Goal: Information Seeking & Learning: Learn about a topic

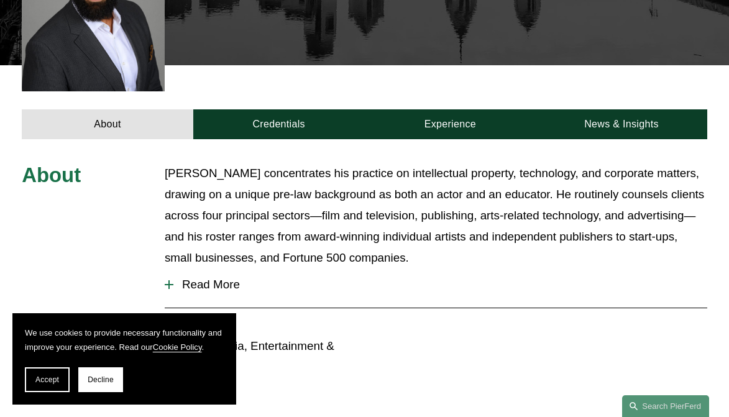
scroll to position [388, 0]
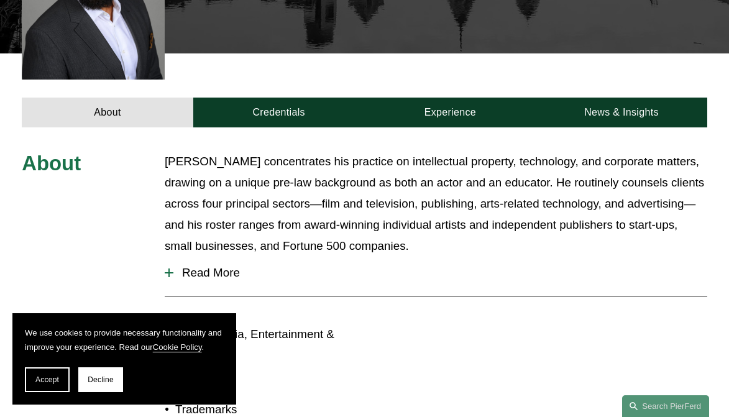
click at [314, 174] on p "Sekou Campbell concentrates his practice on intellectual property, technology, …" at bounding box center [436, 203] width 542 height 105
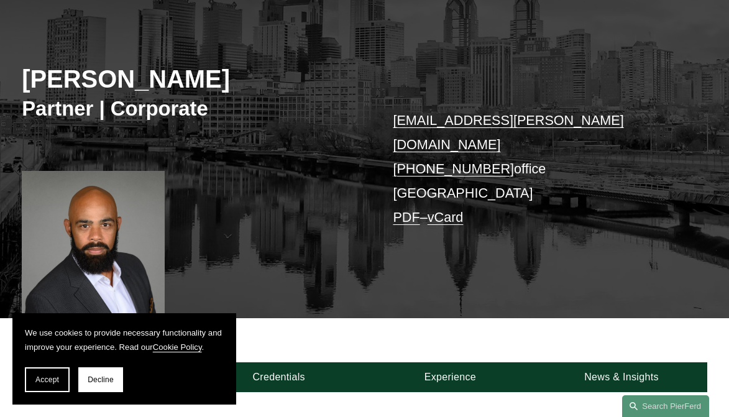
scroll to position [0, 0]
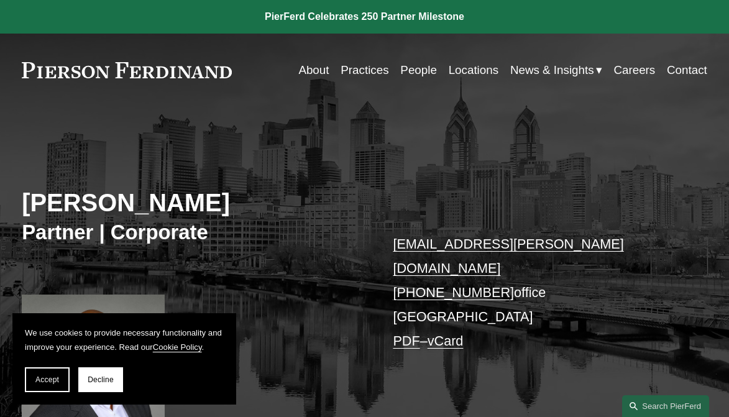
click at [232, 173] on div "Sekou Campbell Partner | Corporate sekou.campbell@pierferd.com +1.347.735.6822 …" at bounding box center [364, 285] width 729 height 313
click at [304, 68] on link "About" at bounding box center [313, 70] width 30 height 24
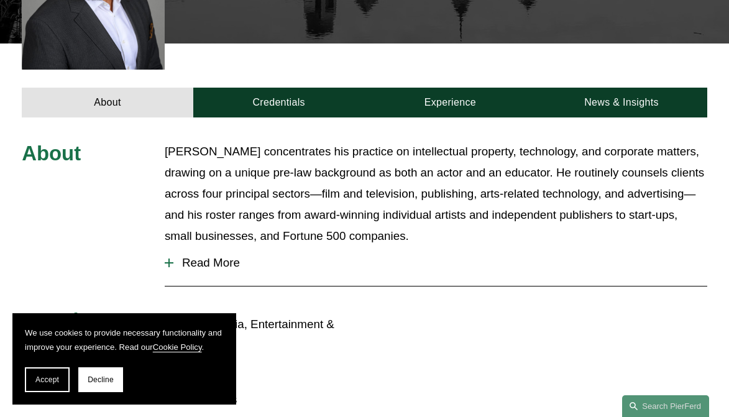
scroll to position [423, 0]
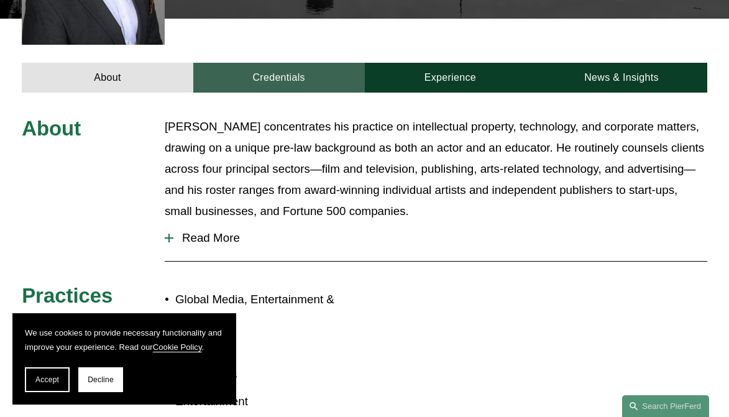
click at [261, 63] on link "Credentials" at bounding box center [278, 77] width 171 height 29
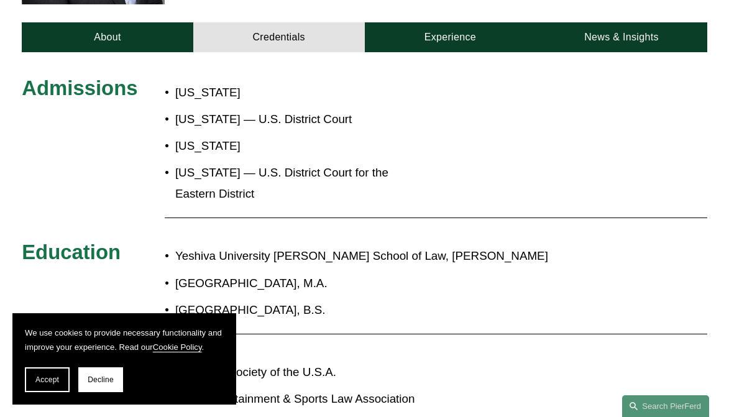
scroll to position [443, 0]
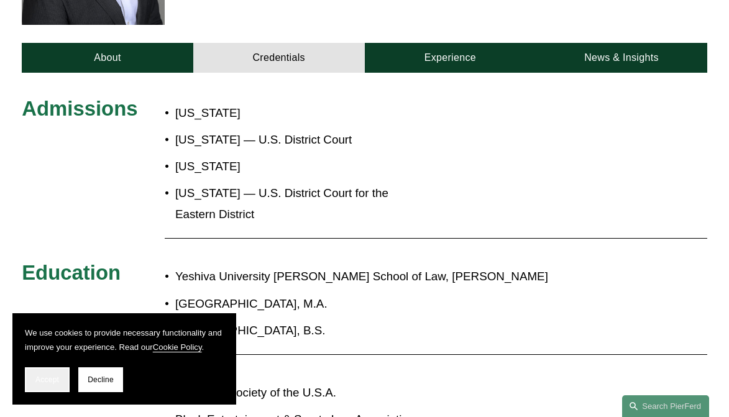
click at [62, 376] on button "Accept" at bounding box center [47, 379] width 45 height 25
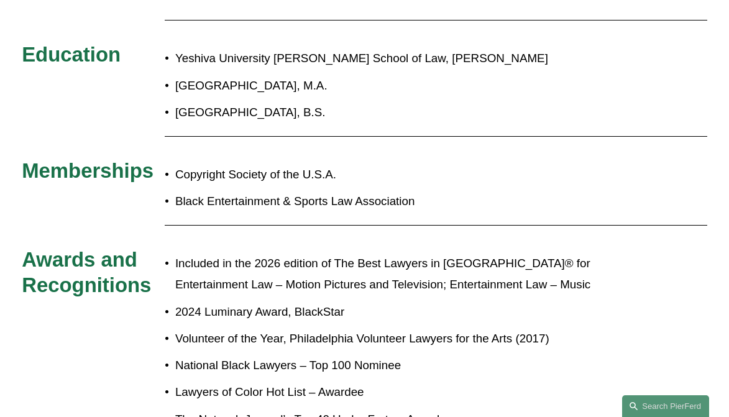
scroll to position [677, 0]
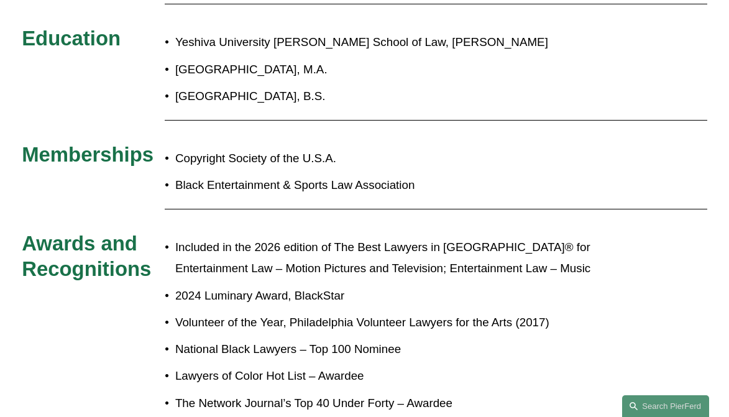
click at [271, 32] on p "Yeshiva University Benjamin N. Cardozo School of Law, J.D." at bounding box center [398, 42] width 446 height 21
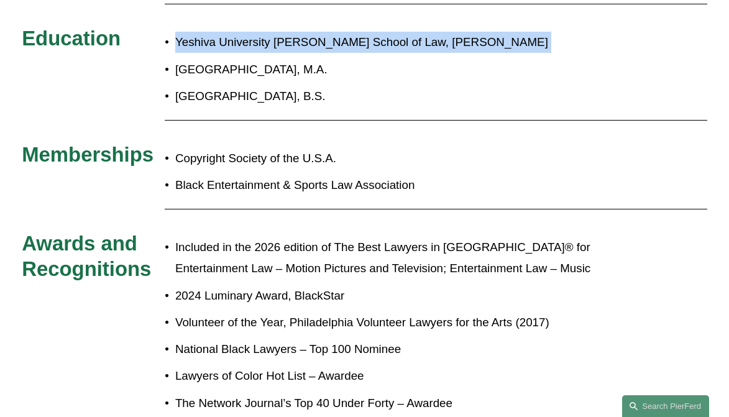
click at [271, 32] on p "Yeshiva University Benjamin N. Cardozo School of Law, J.D." at bounding box center [398, 42] width 446 height 21
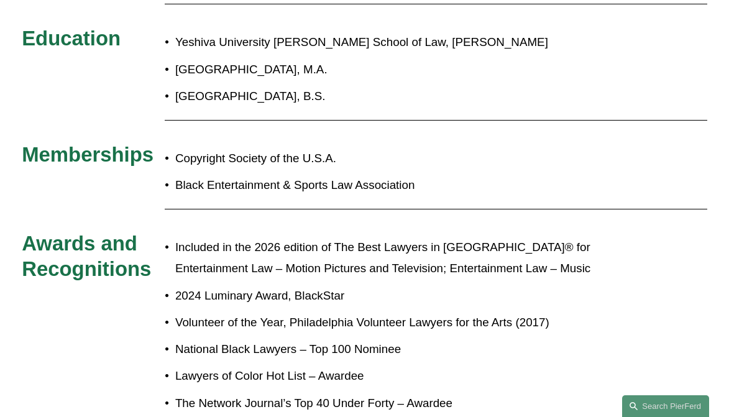
click at [265, 59] on p "Columbia University, M.A." at bounding box center [398, 69] width 446 height 21
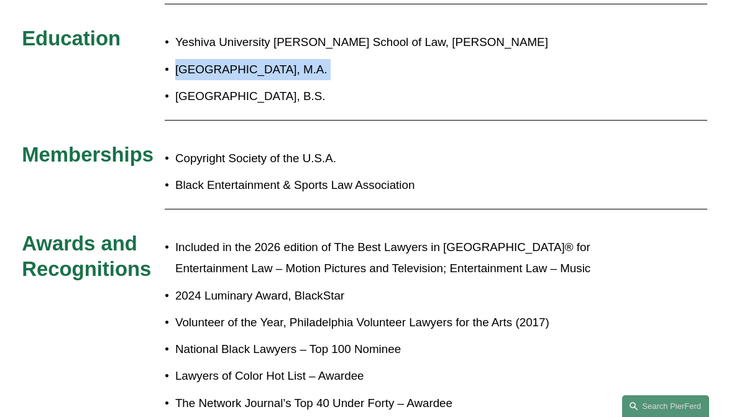
click at [265, 59] on p "Columbia University, M.A." at bounding box center [398, 69] width 446 height 21
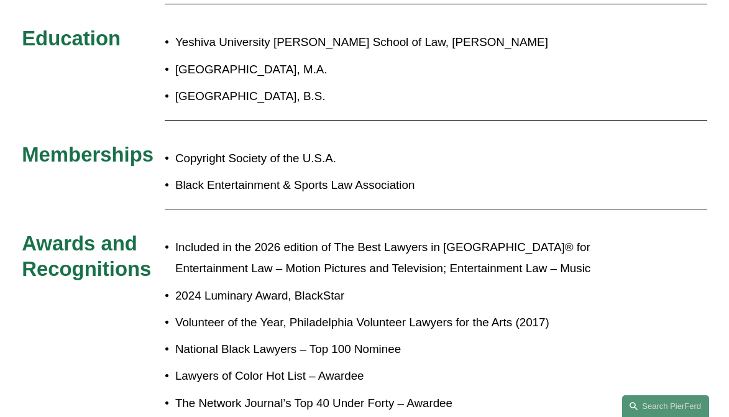
click at [266, 86] on p "Vanderbilt University, B.S." at bounding box center [398, 96] width 446 height 21
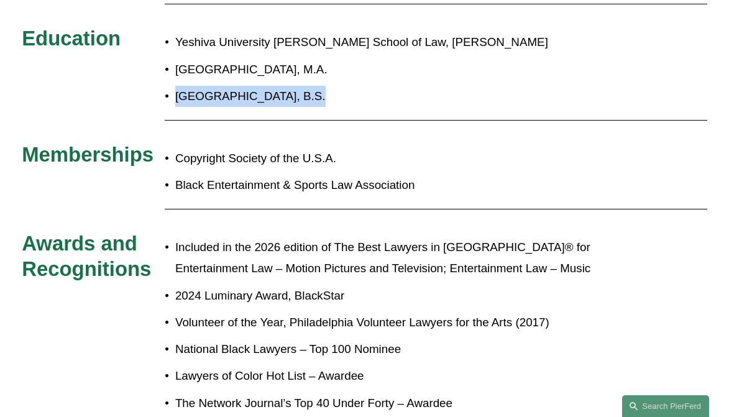
click at [266, 86] on p "Vanderbilt University, B.S." at bounding box center [398, 96] width 446 height 21
click at [234, 86] on p "Vanderbilt University, B.S." at bounding box center [398, 96] width 446 height 21
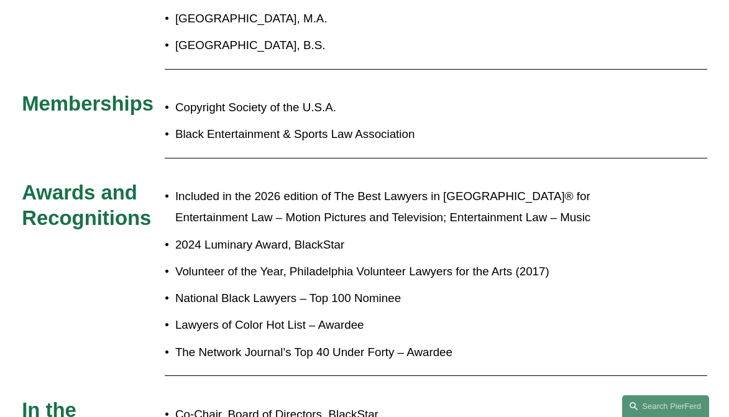
scroll to position [757, 0]
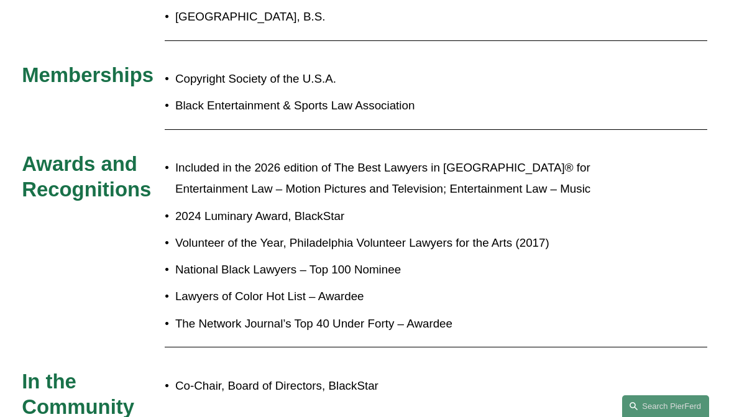
click at [235, 157] on p "Included in the 2026 edition of The Best Lawyers in America® for Entertainment …" at bounding box center [398, 178] width 446 height 42
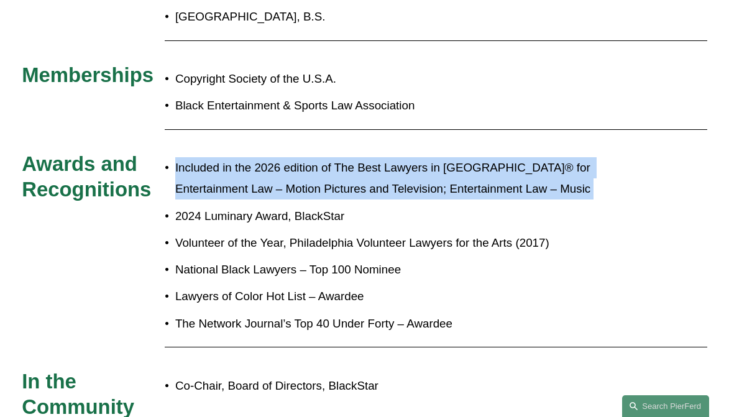
click at [235, 157] on p "Included in the 2026 edition of The Best Lawyers in America® for Entertainment …" at bounding box center [398, 178] width 446 height 42
click at [228, 157] on p "Included in the 2026 edition of The Best Lawyers in America® for Entertainment …" at bounding box center [398, 178] width 446 height 42
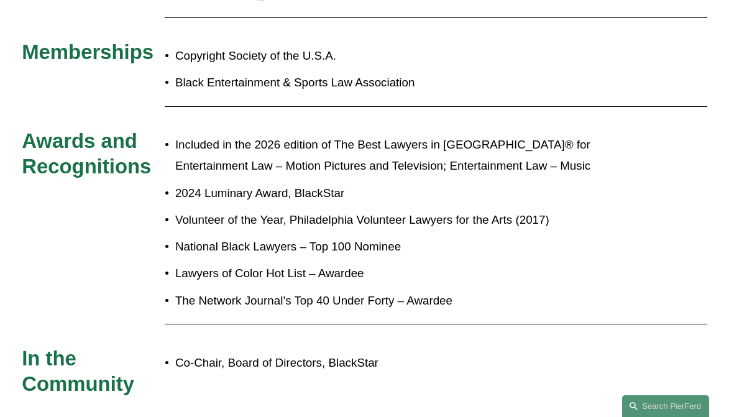
scroll to position [789, 0]
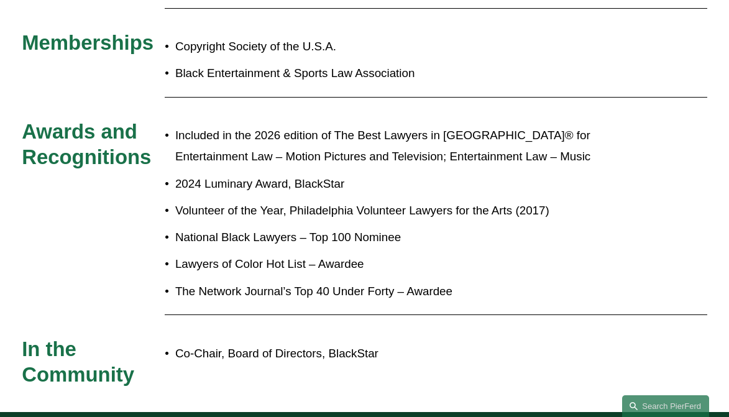
click at [227, 173] on p "2024 Luminary Award, BlackStar" at bounding box center [398, 183] width 446 height 21
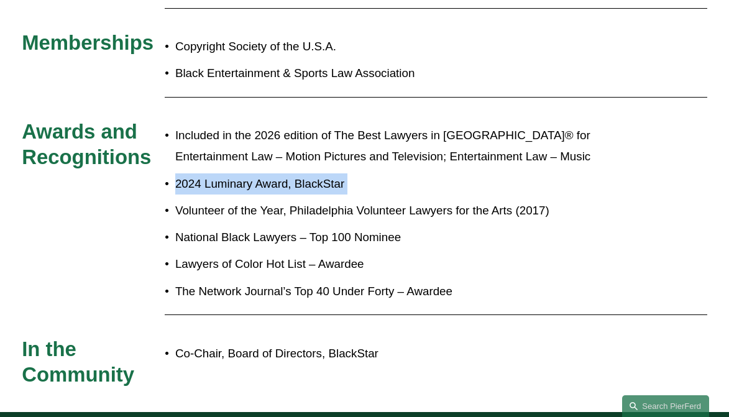
click at [227, 173] on p "2024 Luminary Award, BlackStar" at bounding box center [398, 183] width 446 height 21
click at [223, 173] on p "2024 Luminary Award, BlackStar" at bounding box center [398, 183] width 446 height 21
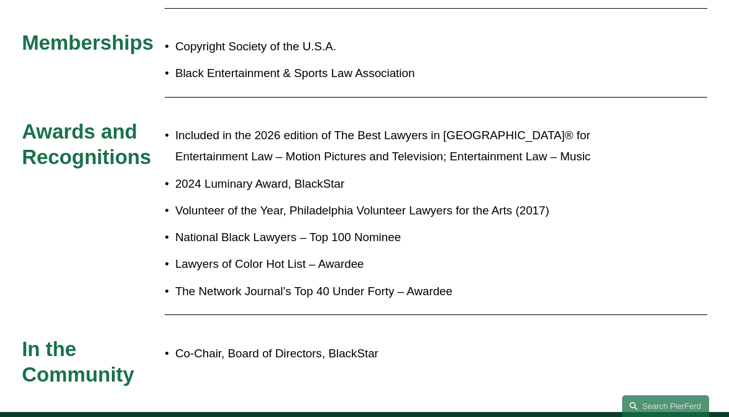
click at [226, 200] on p "Volunteer of the Year, Philadelphia Volunteer Lawyers for the Arts (2017)" at bounding box center [398, 210] width 446 height 21
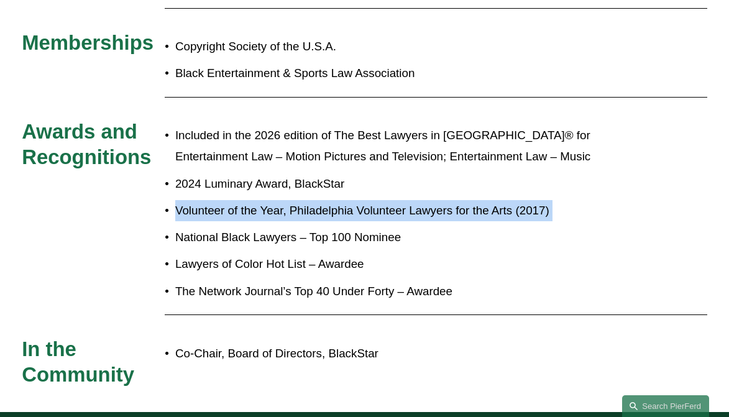
click at [226, 200] on p "Volunteer of the Year, Philadelphia Volunteer Lawyers for the Arts (2017)" at bounding box center [398, 210] width 446 height 21
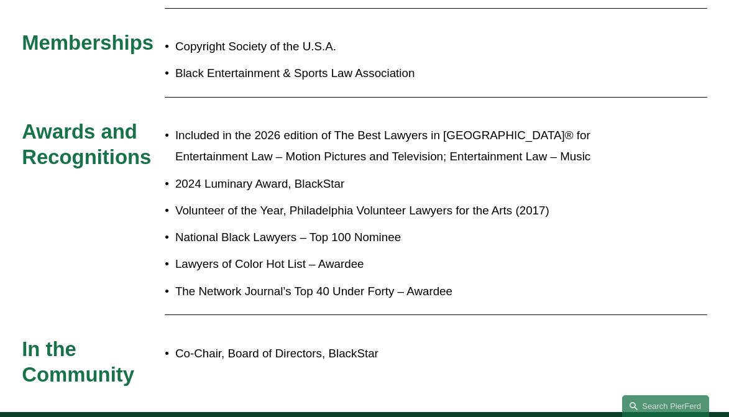
click at [217, 173] on p "2024 Luminary Award, BlackStar" at bounding box center [398, 183] width 446 height 21
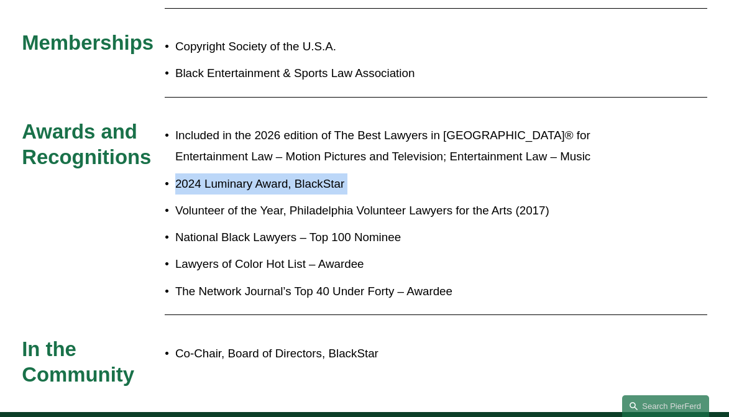
click at [217, 173] on p "2024 Luminary Award, BlackStar" at bounding box center [398, 183] width 446 height 21
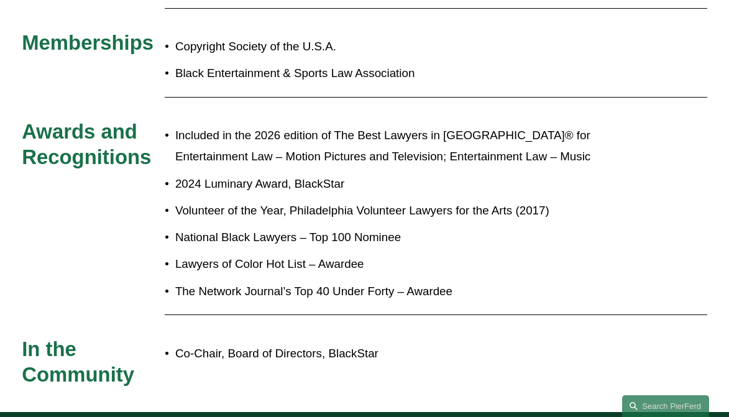
click at [227, 227] on p "National Black Lawyers – Top 100 Nominee" at bounding box center [398, 237] width 446 height 21
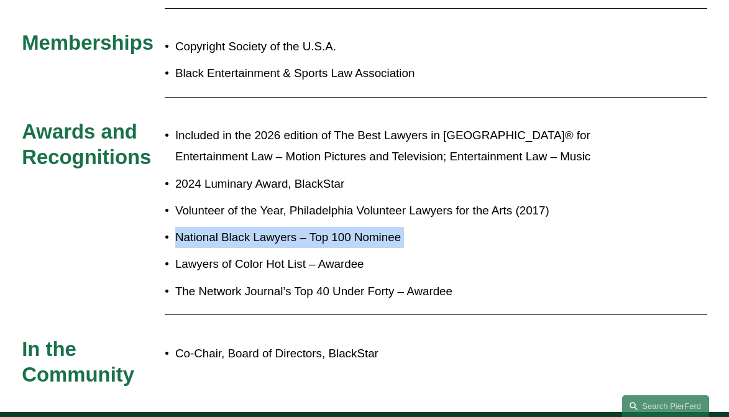
click at [227, 227] on p "National Black Lawyers – Top 100 Nominee" at bounding box center [398, 237] width 446 height 21
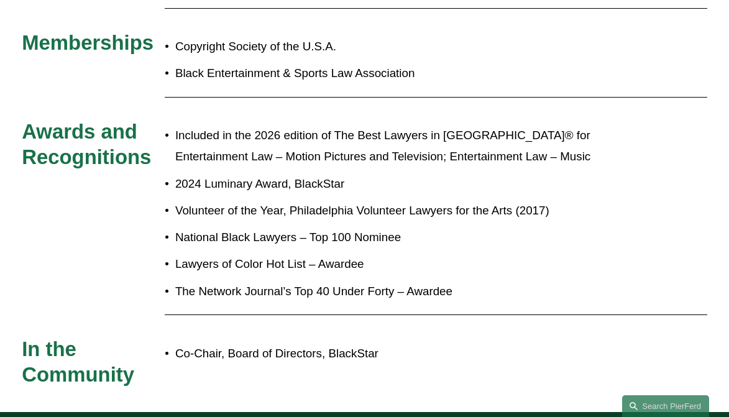
click at [239, 253] on p "Lawyers of Color Hot List – Awardee" at bounding box center [398, 263] width 446 height 21
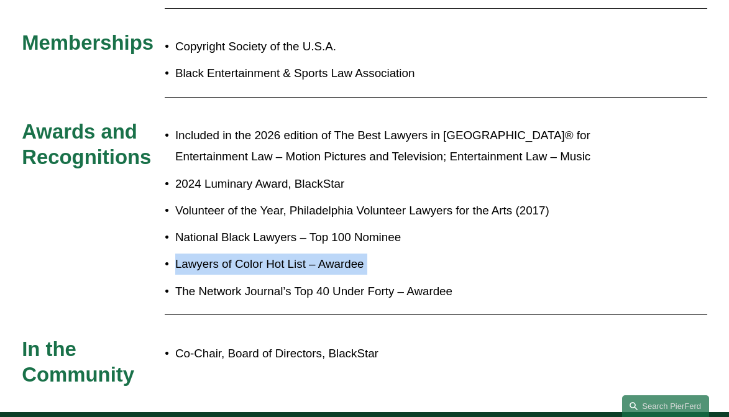
click at [239, 253] on p "Lawyers of Color Hot List – Awardee" at bounding box center [398, 263] width 446 height 21
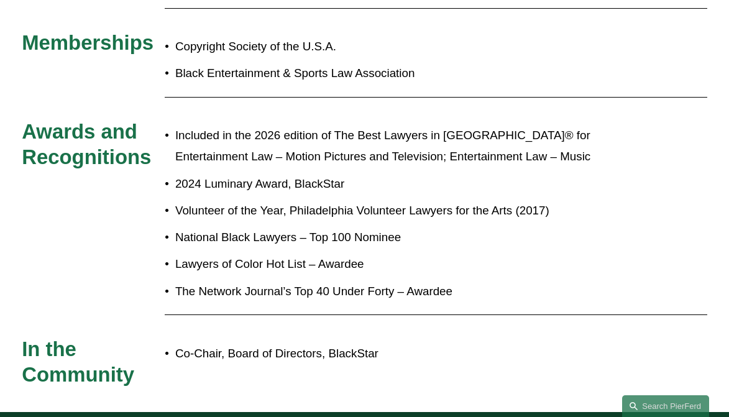
click at [243, 281] on p "The Network Journal’s Top 40 Under Forty – Awardee" at bounding box center [398, 291] width 446 height 21
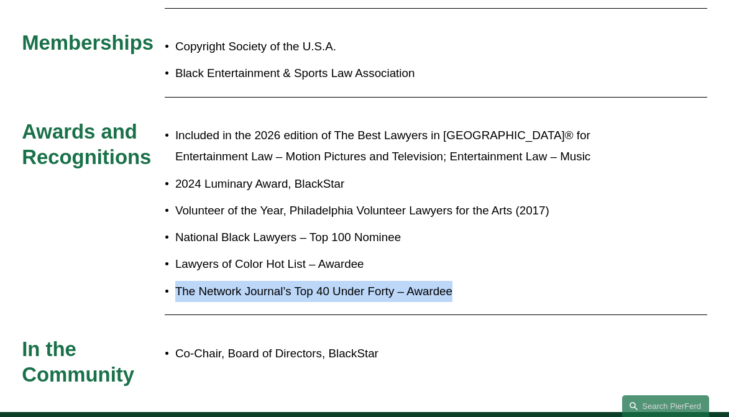
click at [243, 281] on p "The Network Journal’s Top 40 Under Forty – Awardee" at bounding box center [398, 291] width 446 height 21
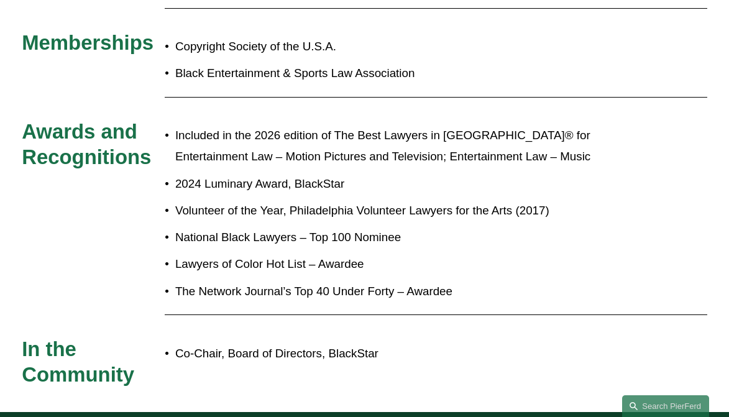
click at [225, 228] on ul "Included in the 2026 edition of The Best Lawyers in America® for Entertainment …" at bounding box center [393, 213] width 457 height 176
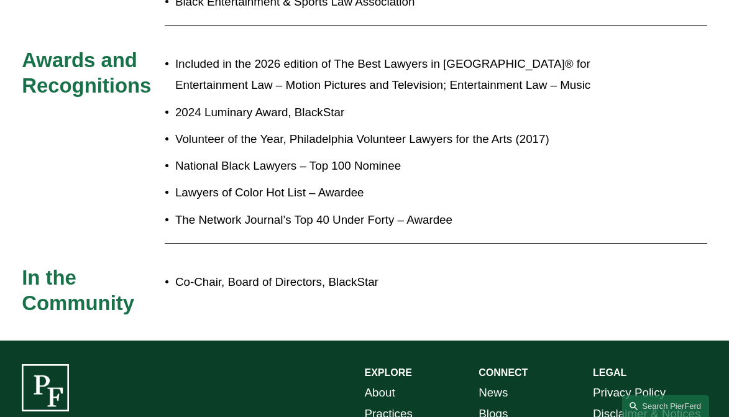
scroll to position [905, 0]
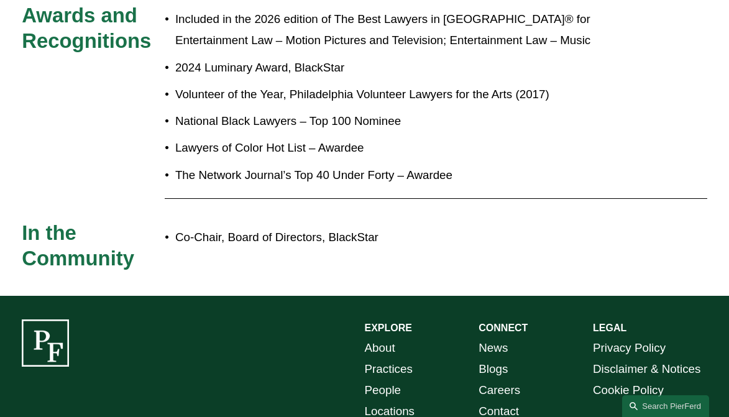
click at [226, 227] on p "Co-Chair, Board of Directors, BlackStar" at bounding box center [398, 237] width 446 height 21
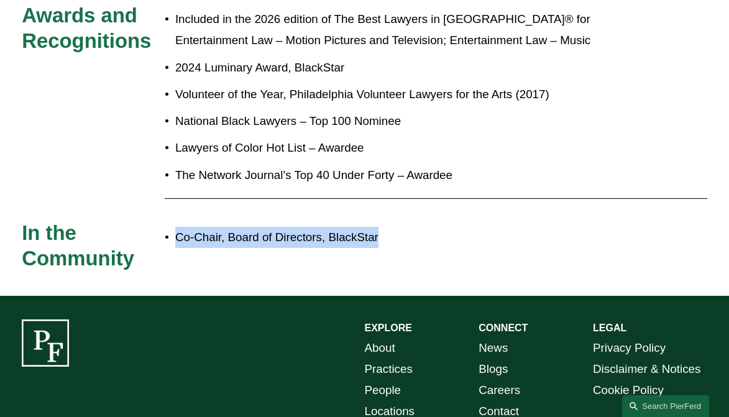
click at [226, 227] on p "Co-Chair, Board of Directors, BlackStar" at bounding box center [398, 237] width 446 height 21
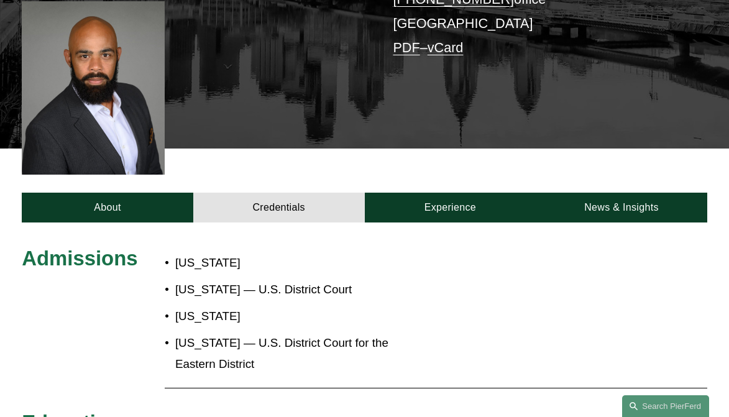
scroll to position [293, 0]
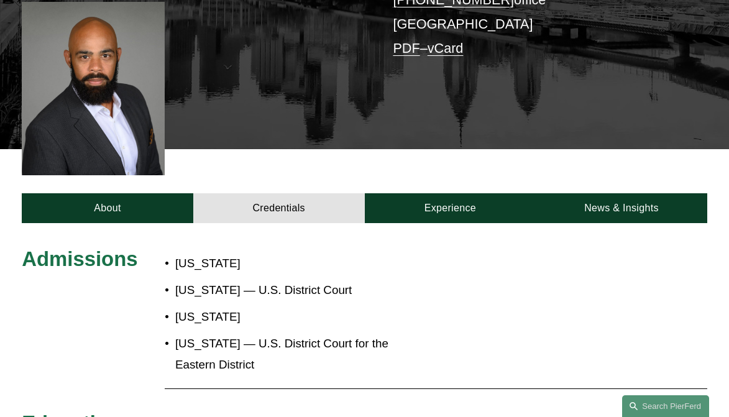
click at [465, 168] on div "About Credentials Experience News & Insights" at bounding box center [364, 186] width 729 height 74
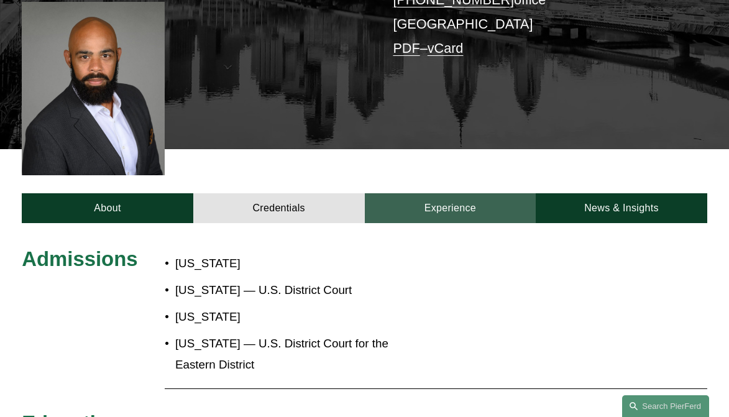
click at [452, 193] on link "Experience" at bounding box center [450, 207] width 171 height 29
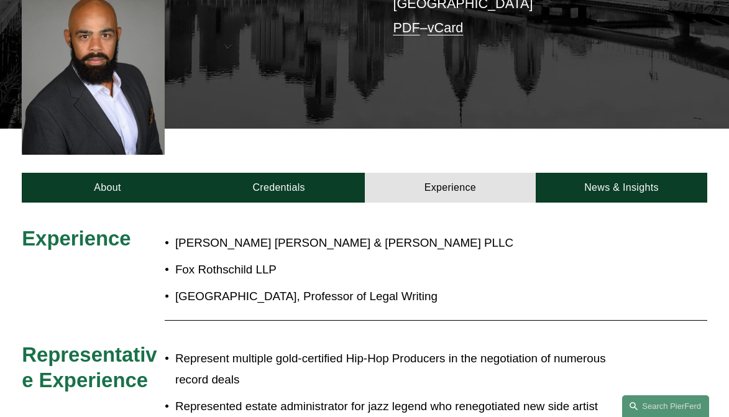
scroll to position [0, 0]
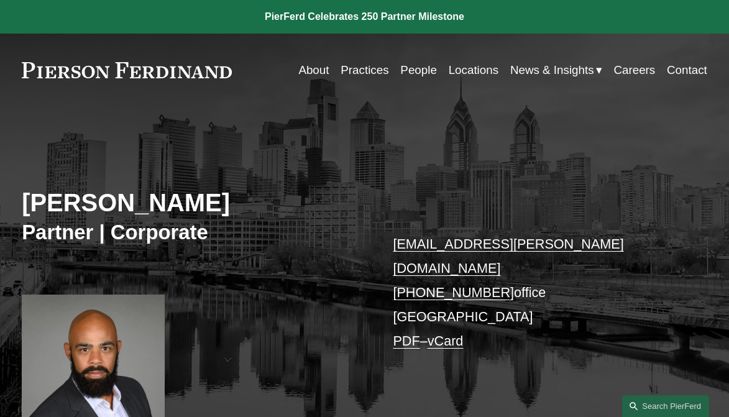
click at [304, 67] on link "About" at bounding box center [313, 70] width 30 height 24
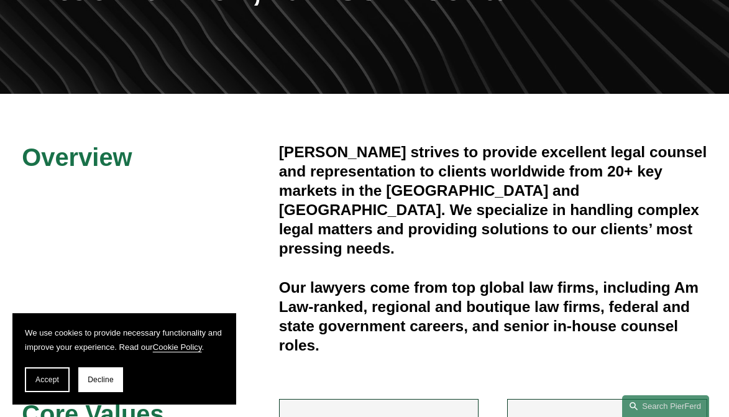
scroll to position [212, 0]
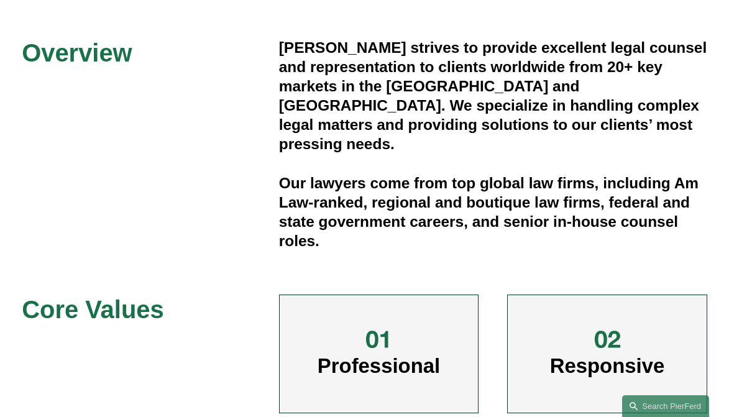
scroll to position [338, 0]
